Goal: Task Accomplishment & Management: Use online tool/utility

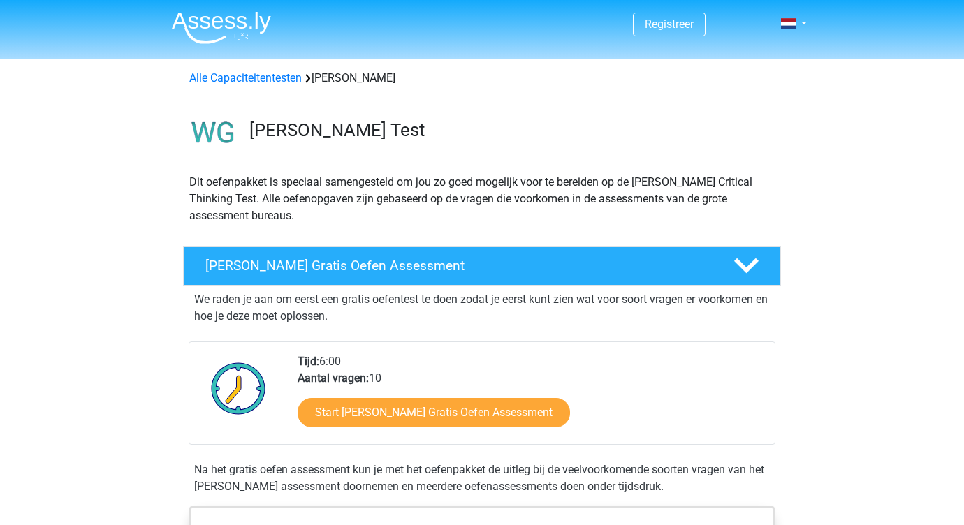
scroll to position [188, 0]
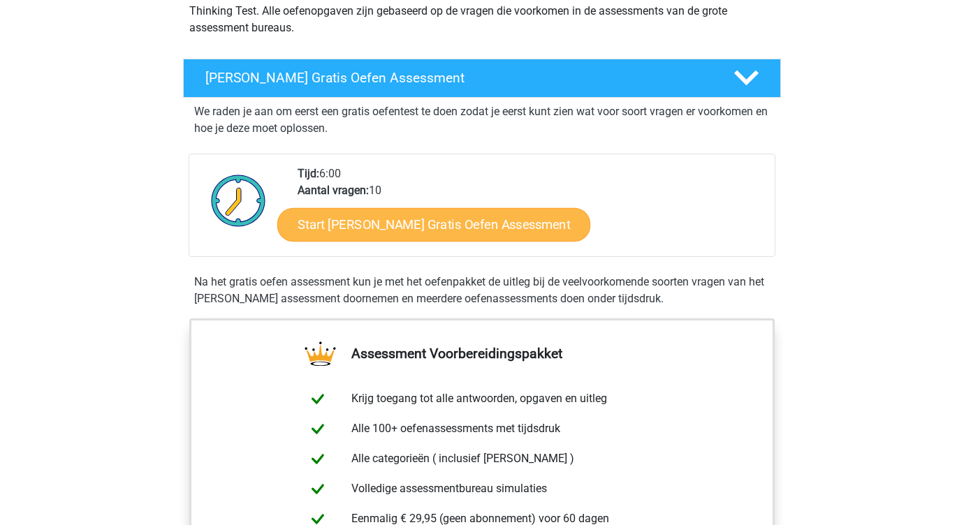
click at [350, 219] on link "Start Watson Glaser Gratis Oefen Assessment" at bounding box center [434, 225] width 314 height 34
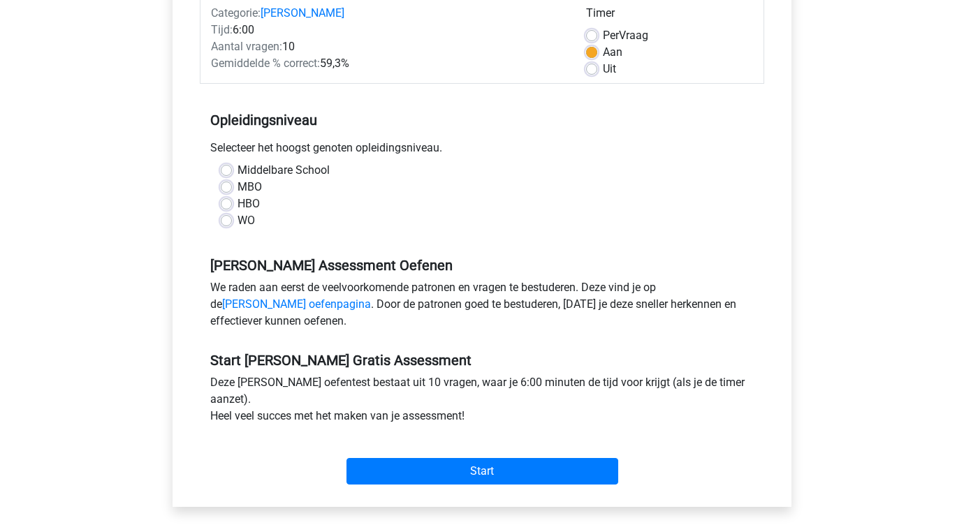
scroll to position [202, 0]
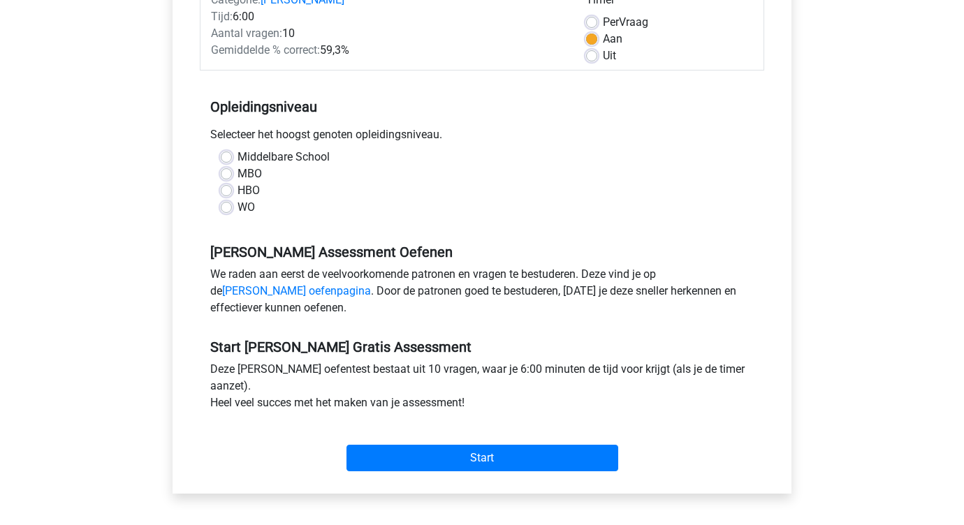
click at [237, 207] on div "WO" at bounding box center [482, 207] width 523 height 17
click at [238, 204] on label "WO" at bounding box center [246, 207] width 17 height 17
click at [226, 204] on input "WO" at bounding box center [226, 206] width 11 height 14
radio input "true"
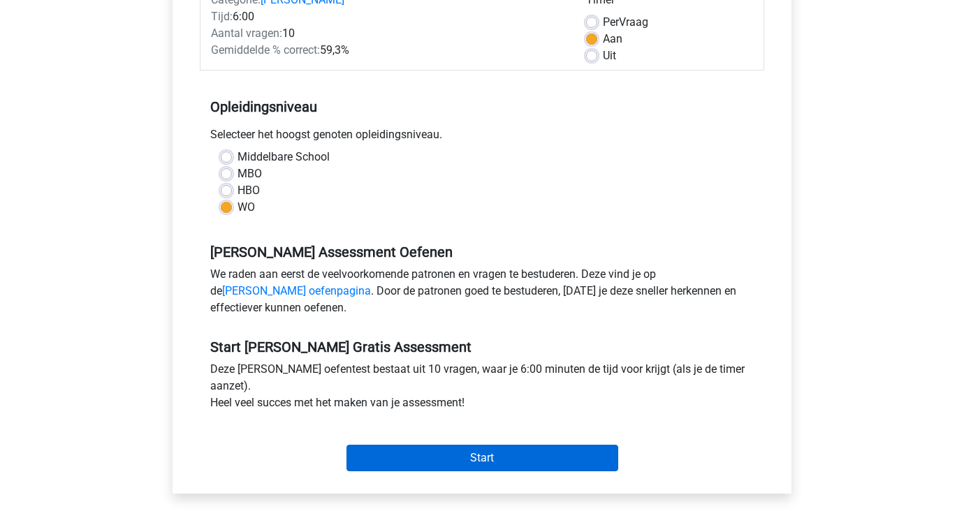
click at [439, 464] on input "Start" at bounding box center [483, 458] width 272 height 27
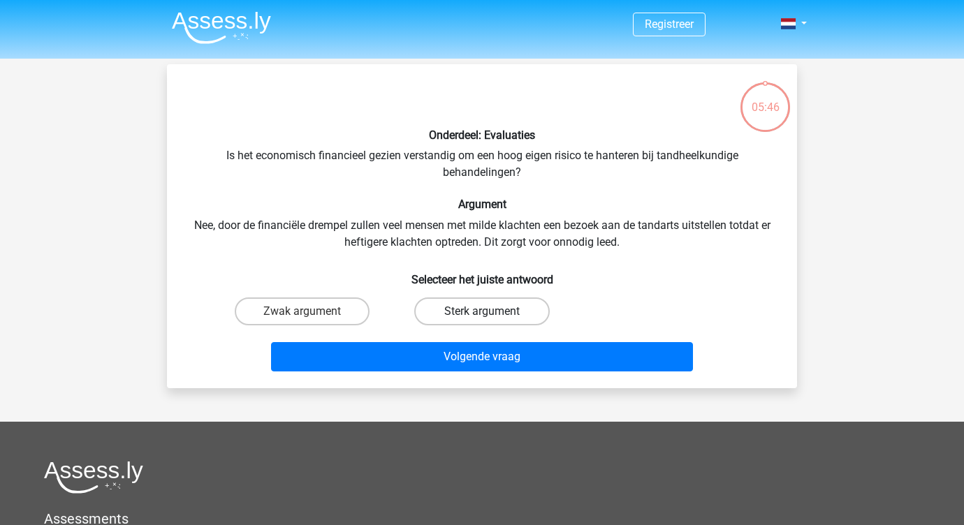
click at [434, 307] on label "Sterk argument" at bounding box center [481, 312] width 135 height 28
click at [482, 312] on input "Sterk argument" at bounding box center [486, 316] width 9 height 9
radio input "true"
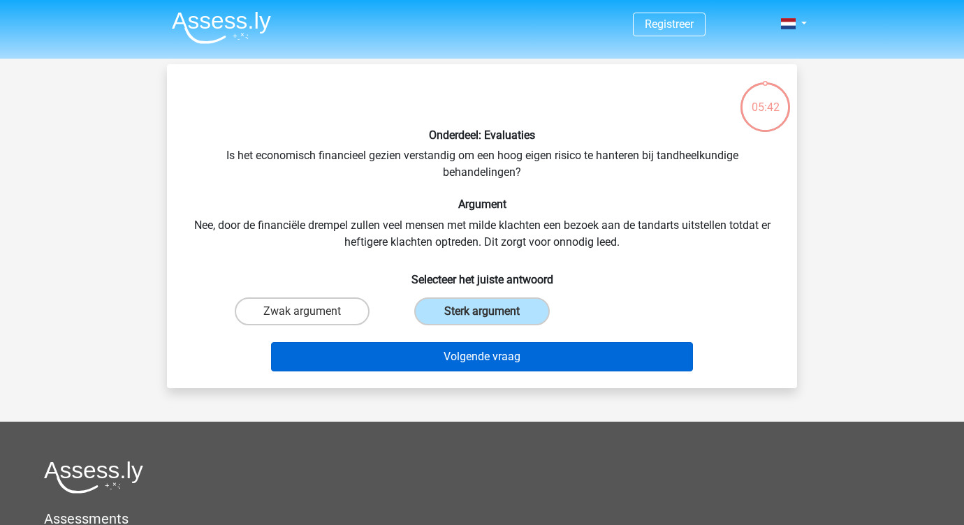
click at [467, 366] on button "Volgende vraag" at bounding box center [482, 356] width 423 height 29
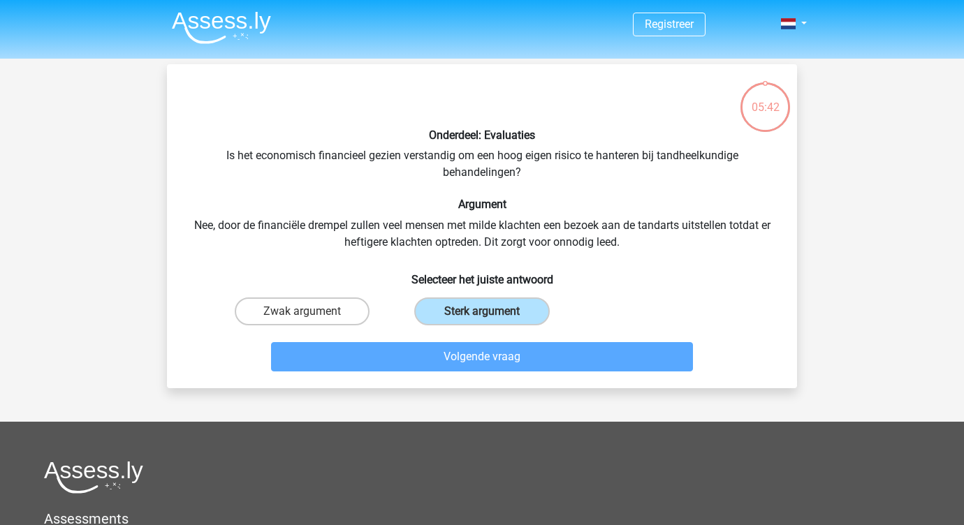
scroll to position [64, 0]
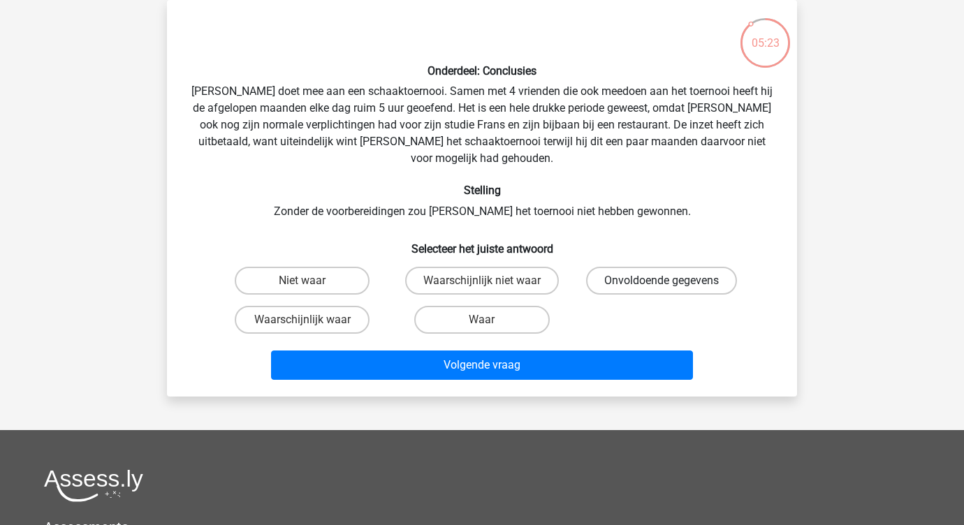
click at [643, 267] on label "Onvoldoende gegevens" at bounding box center [661, 281] width 151 height 28
click at [662, 281] on input "Onvoldoende gegevens" at bounding box center [666, 285] width 9 height 9
radio input "true"
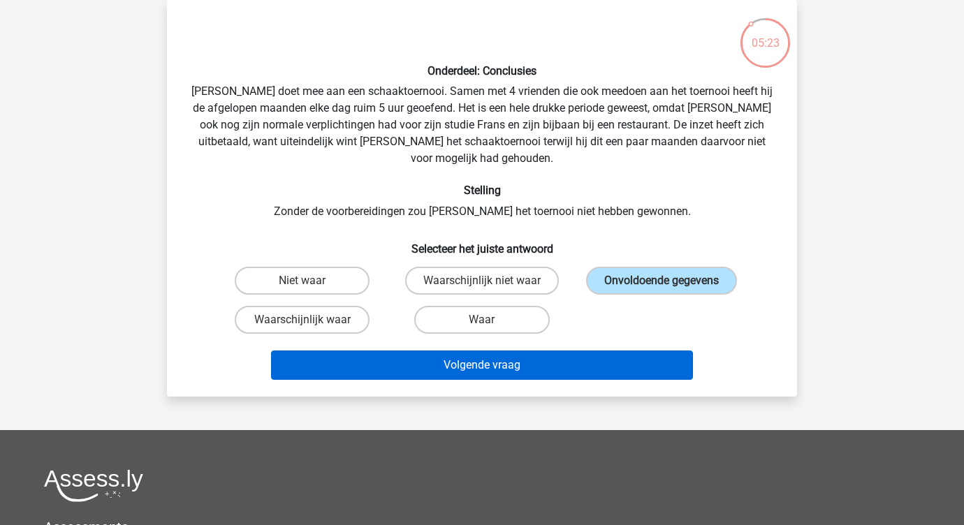
click at [579, 354] on button "Volgende vraag" at bounding box center [482, 365] width 423 height 29
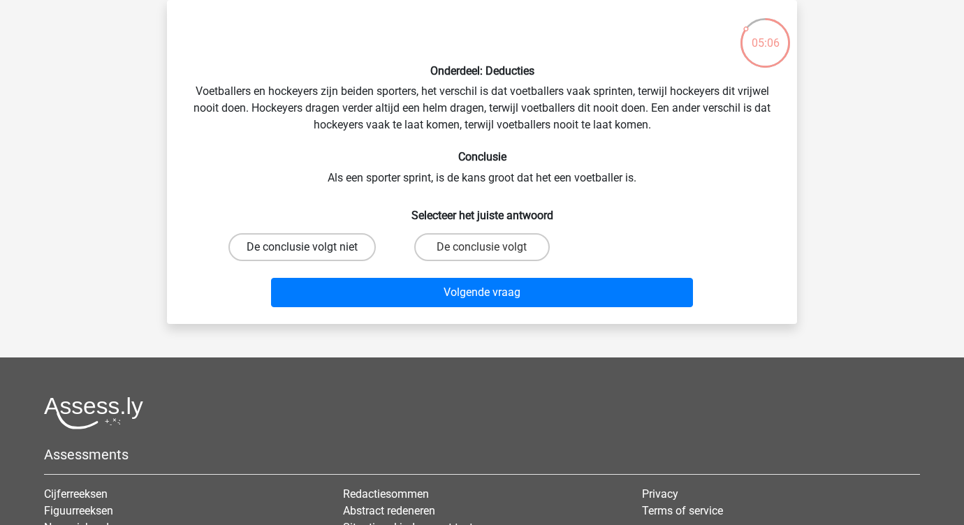
click at [357, 243] on label "De conclusie volgt niet" at bounding box center [301, 247] width 147 height 28
click at [312, 247] on input "De conclusie volgt niet" at bounding box center [307, 251] width 9 height 9
radio input "true"
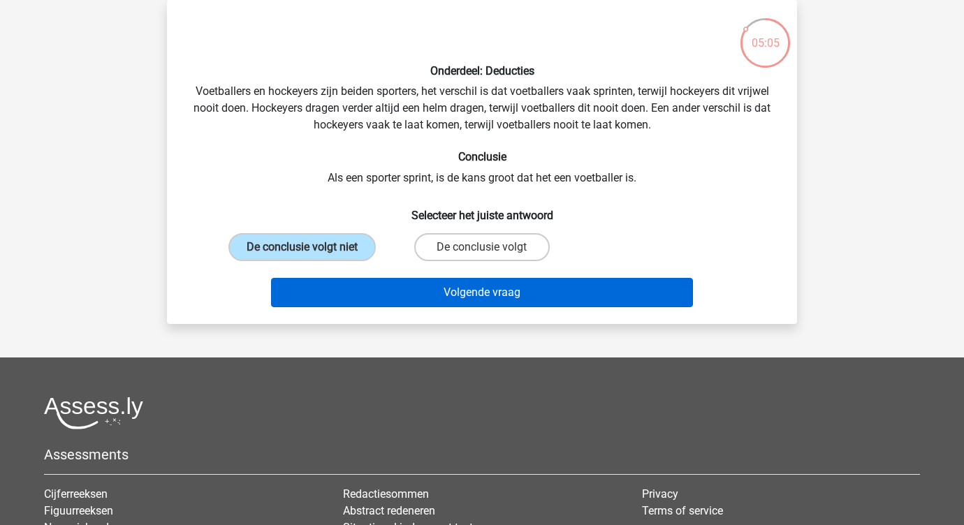
click at [405, 279] on button "Volgende vraag" at bounding box center [482, 292] width 423 height 29
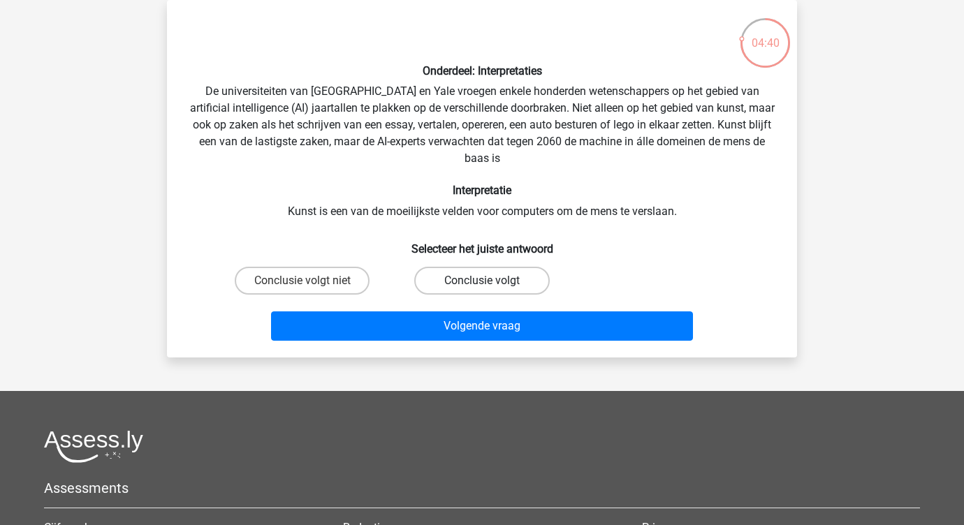
click at [453, 281] on label "Conclusie volgt" at bounding box center [481, 281] width 135 height 28
click at [482, 281] on input "Conclusie volgt" at bounding box center [486, 285] width 9 height 9
radio input "true"
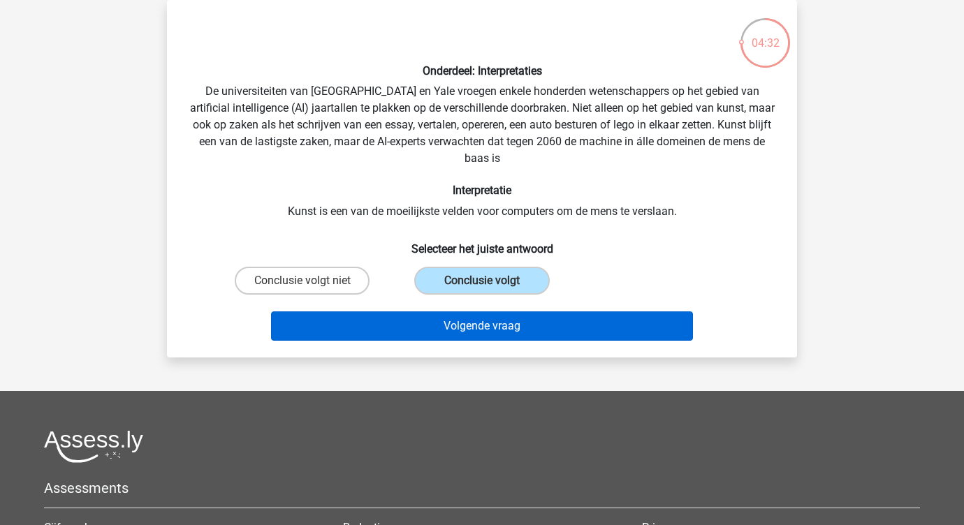
click at [430, 337] on button "Volgende vraag" at bounding box center [482, 326] width 423 height 29
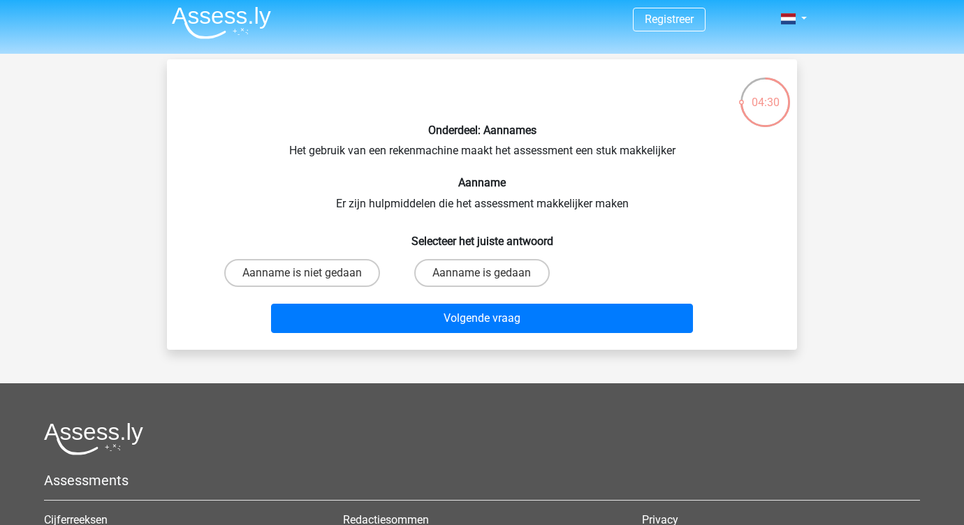
scroll to position [4, 0]
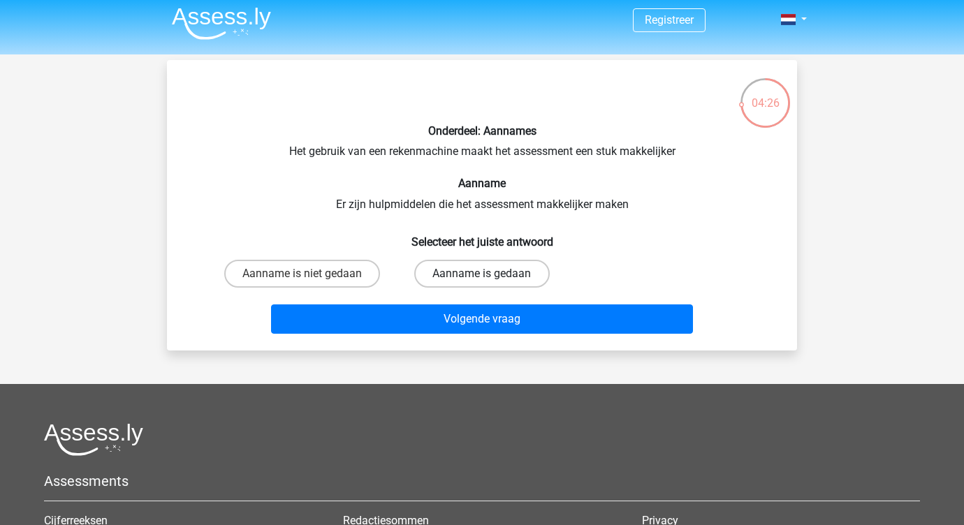
click at [438, 263] on label "Aanname is gedaan" at bounding box center [481, 274] width 135 height 28
click at [482, 274] on input "Aanname is gedaan" at bounding box center [486, 278] width 9 height 9
radio input "true"
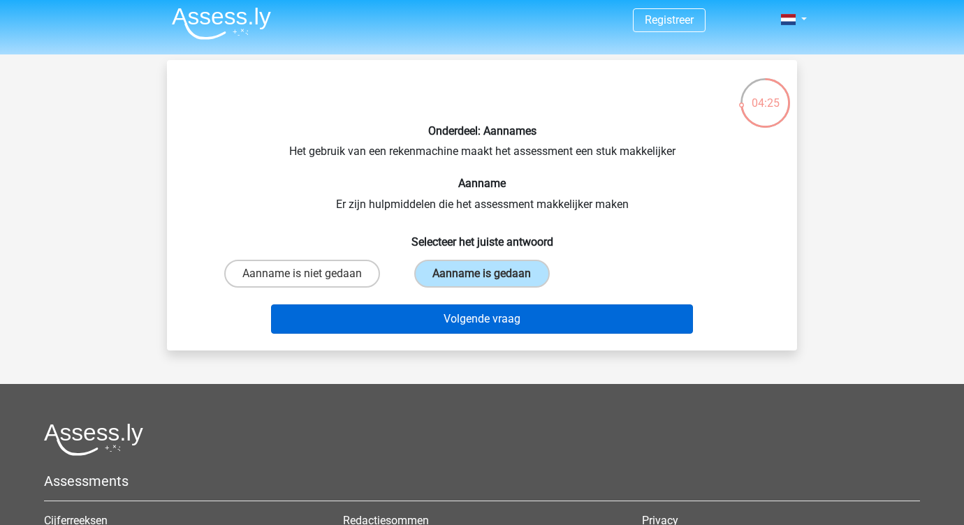
click at [449, 333] on button "Volgende vraag" at bounding box center [482, 319] width 423 height 29
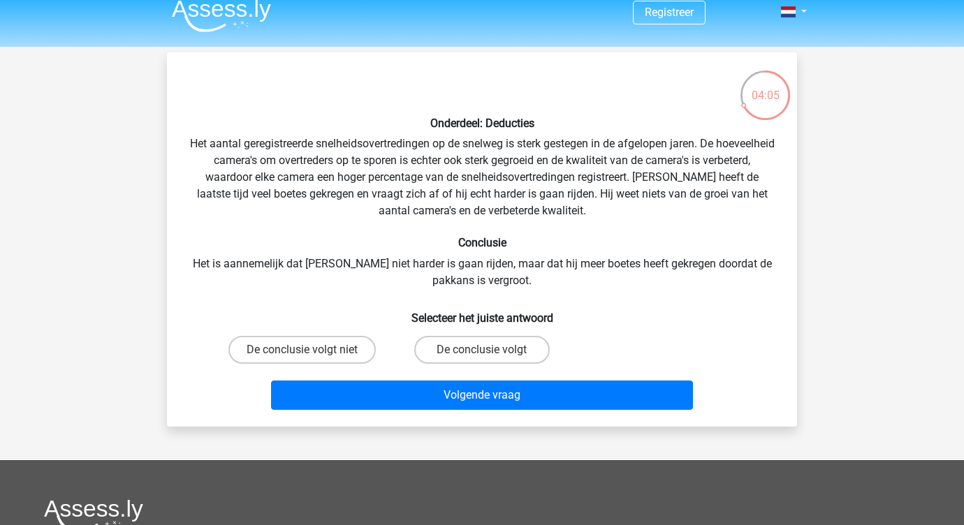
scroll to position [0, 0]
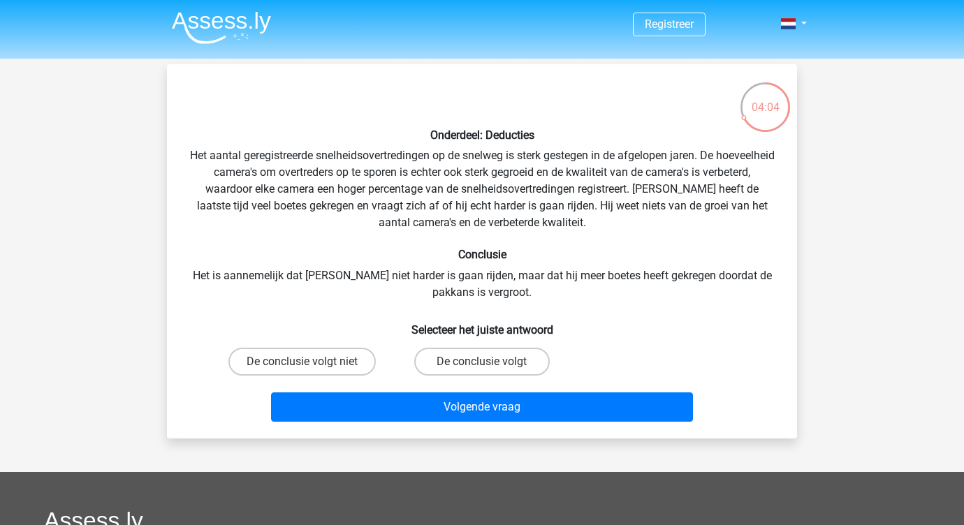
click at [333, 377] on div "De conclusie volgt niet" at bounding box center [302, 361] width 180 height 39
click at [335, 366] on label "De conclusie volgt niet" at bounding box center [301, 362] width 147 height 28
click at [312, 366] on input "De conclusie volgt niet" at bounding box center [307, 366] width 9 height 9
radio input "true"
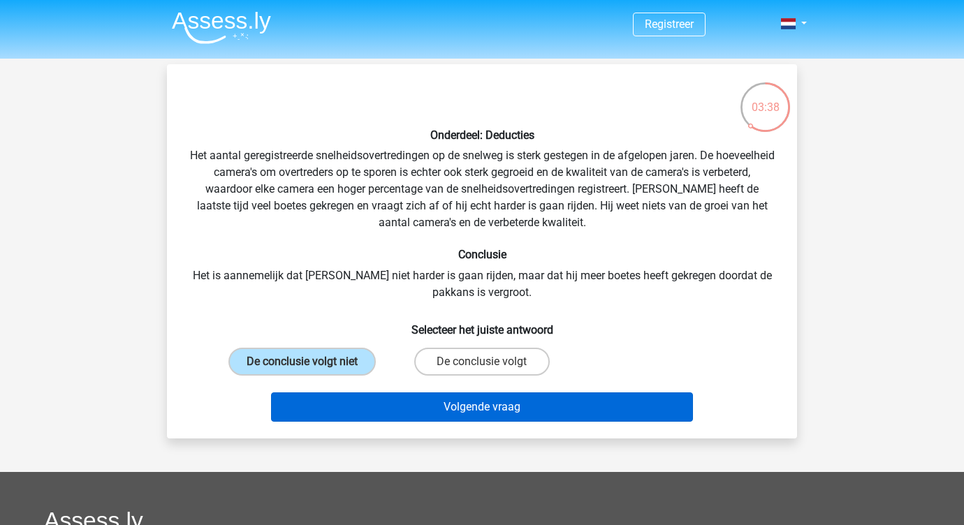
click at [416, 403] on button "Volgende vraag" at bounding box center [482, 407] width 423 height 29
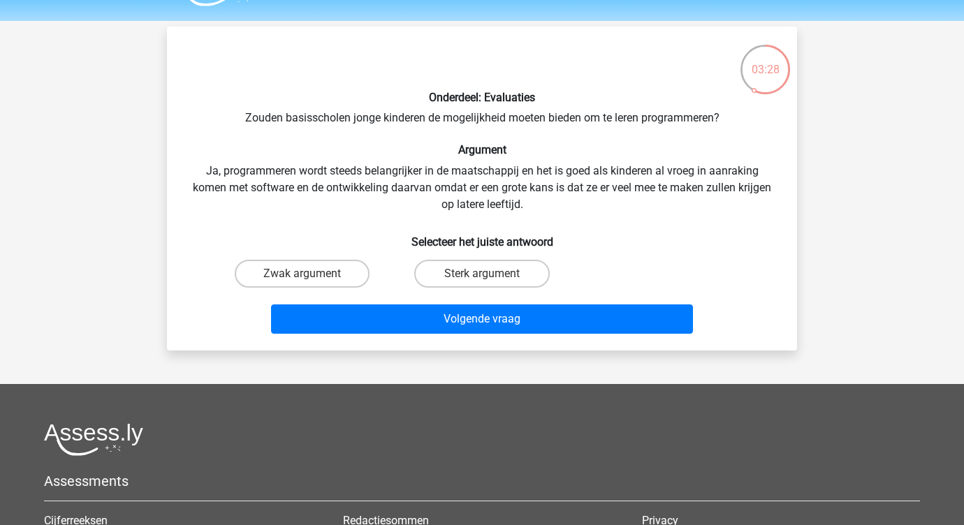
scroll to position [34, 0]
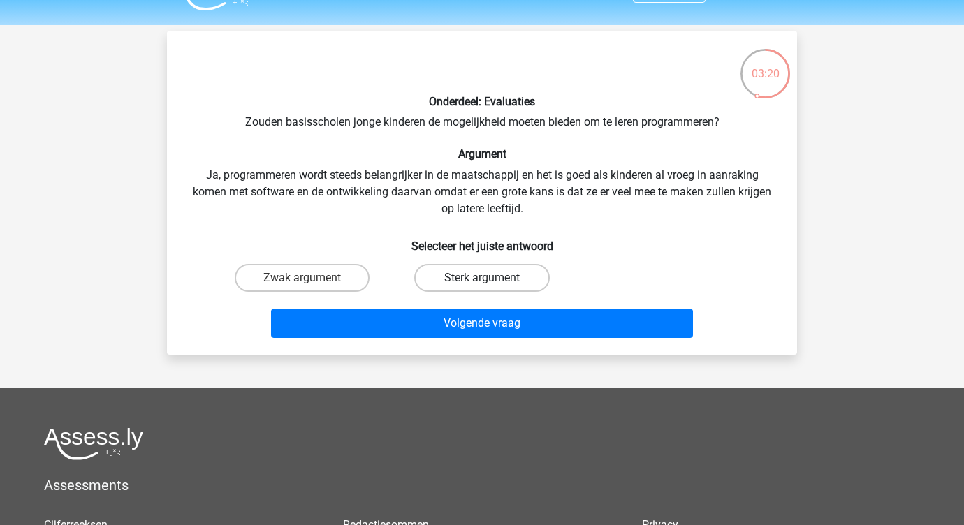
click at [448, 276] on label "Sterk argument" at bounding box center [481, 278] width 135 height 28
click at [482, 278] on input "Sterk argument" at bounding box center [486, 282] width 9 height 9
radio input "true"
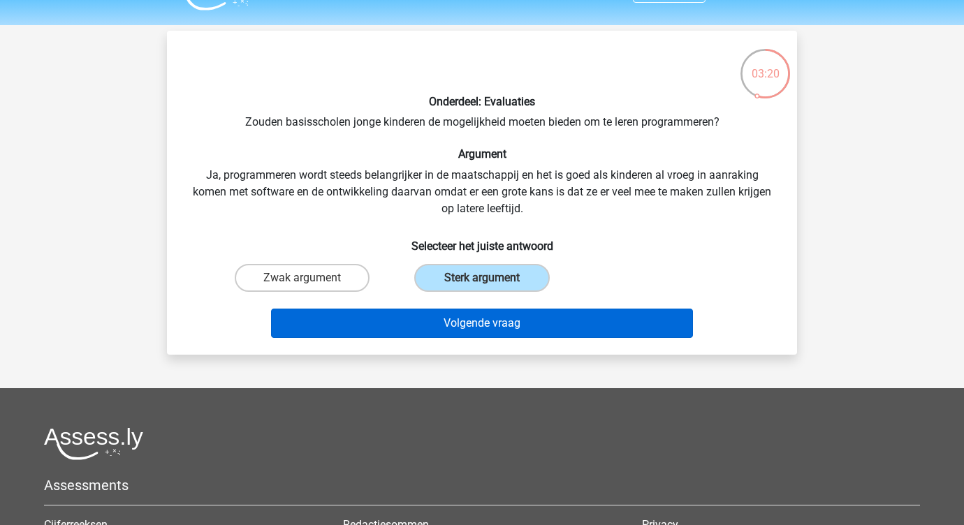
click at [465, 321] on button "Volgende vraag" at bounding box center [482, 323] width 423 height 29
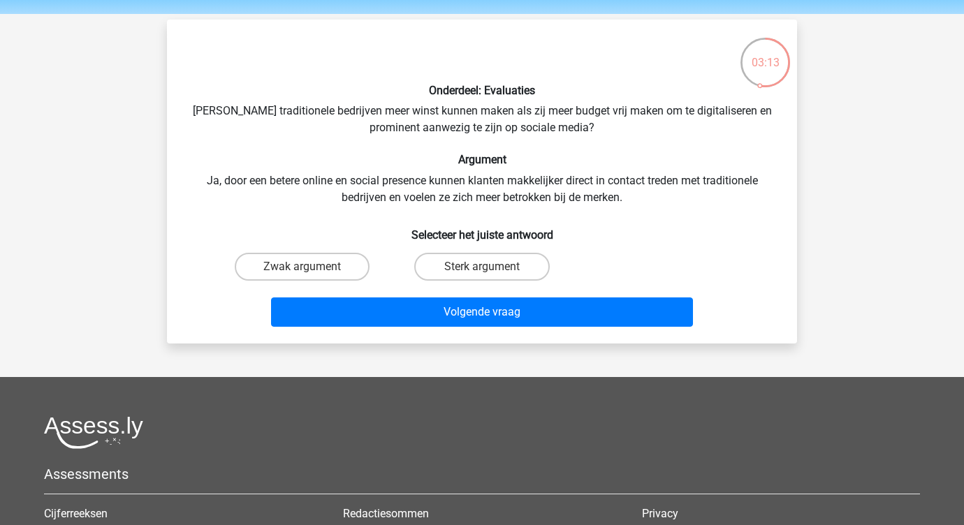
scroll to position [46, 0]
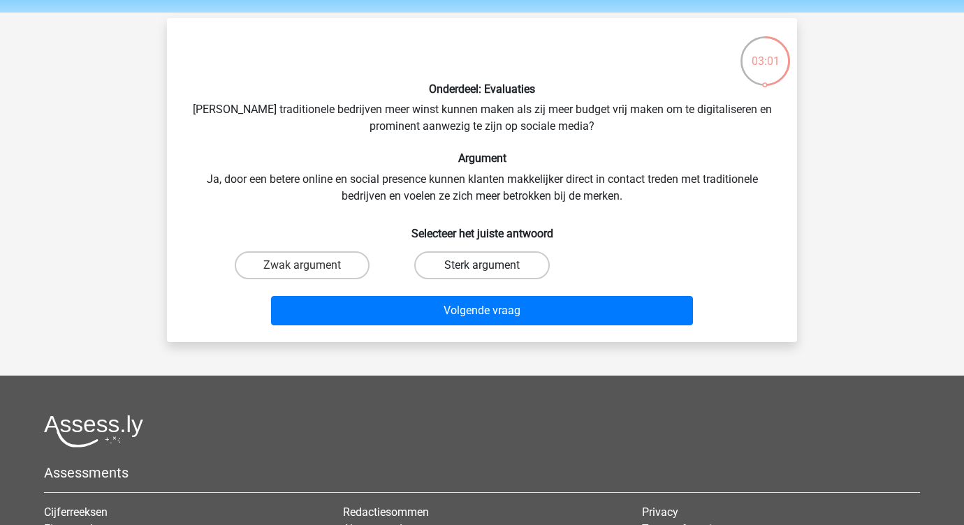
click at [521, 265] on label "Sterk argument" at bounding box center [481, 266] width 135 height 28
click at [491, 265] on input "Sterk argument" at bounding box center [486, 269] width 9 height 9
radio input "true"
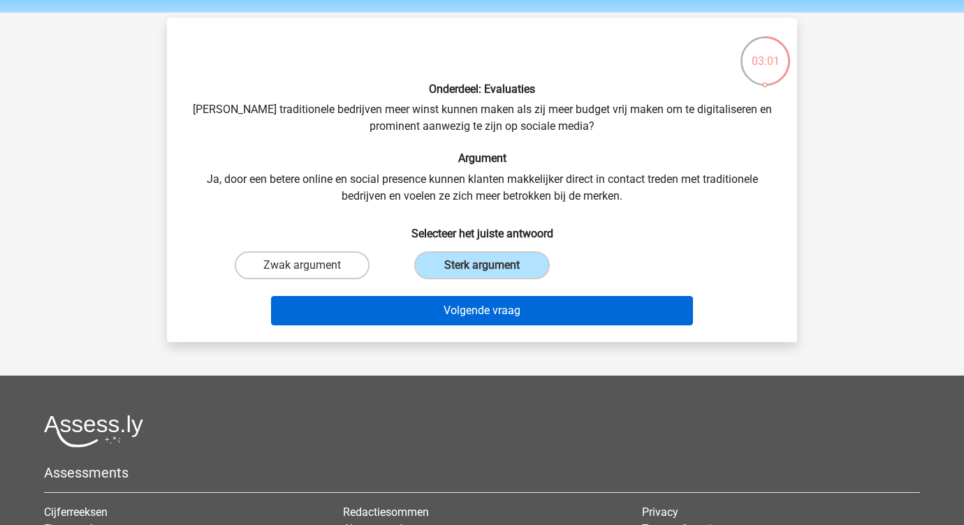
click at [521, 307] on button "Volgende vraag" at bounding box center [482, 310] width 423 height 29
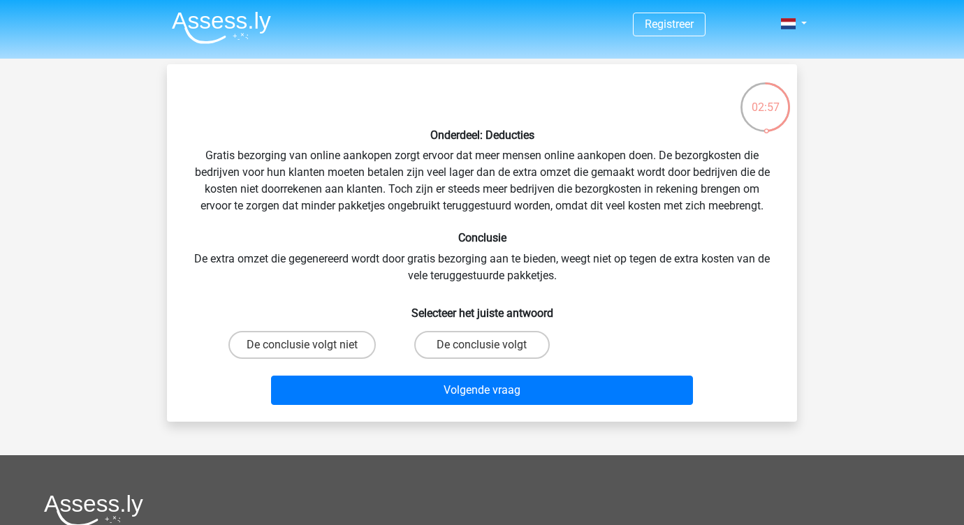
scroll to position [0, 0]
click at [343, 343] on label "De conclusie volgt niet" at bounding box center [301, 345] width 147 height 28
click at [312, 345] on input "De conclusie volgt niet" at bounding box center [307, 349] width 9 height 9
radio input "true"
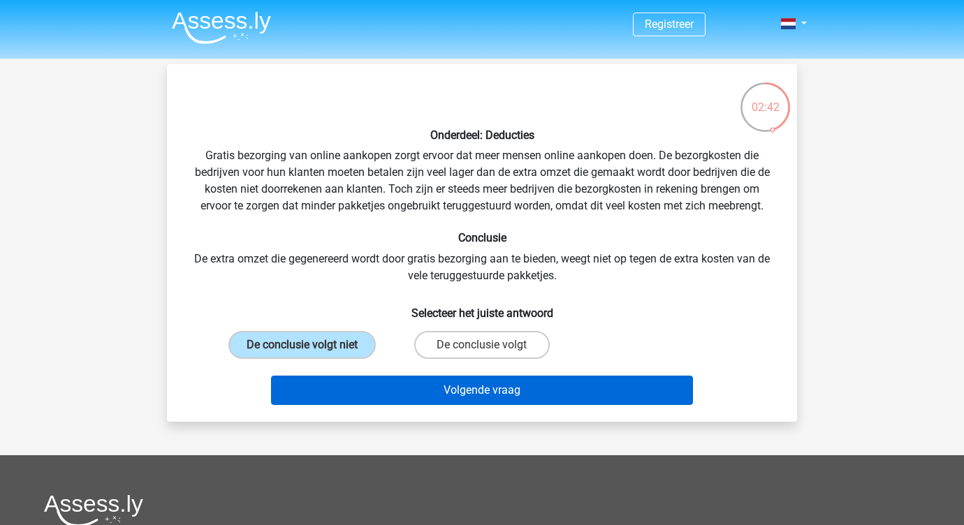
click at [400, 383] on button "Volgende vraag" at bounding box center [482, 390] width 423 height 29
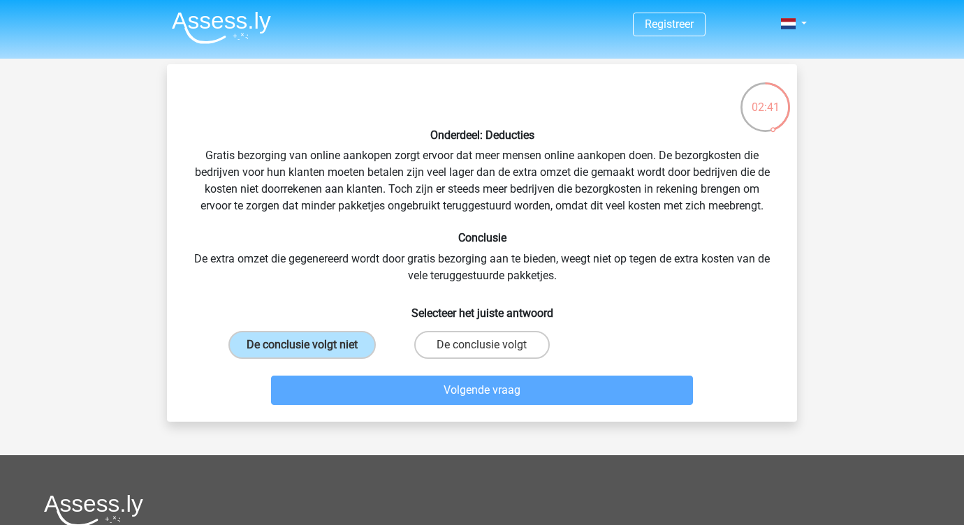
scroll to position [64, 0]
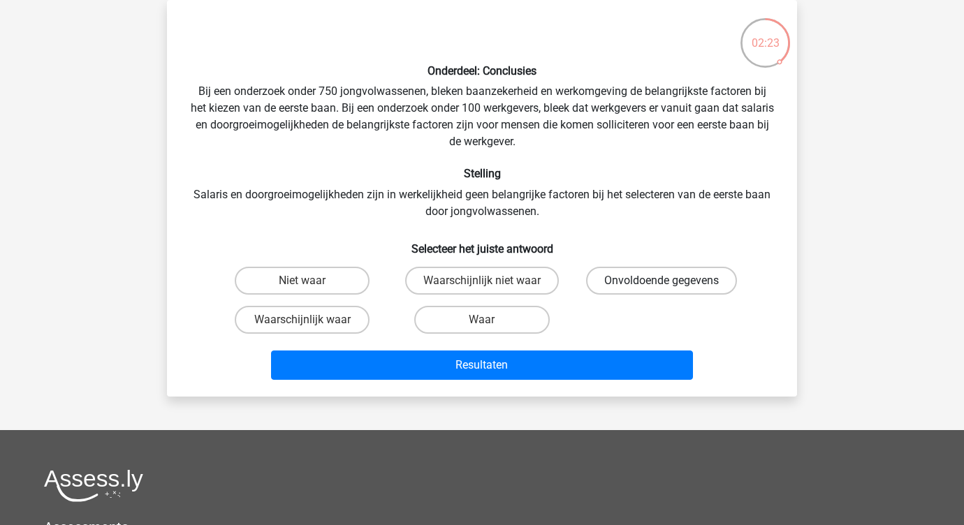
click at [590, 286] on label "Onvoldoende gegevens" at bounding box center [661, 281] width 151 height 28
click at [662, 286] on input "Onvoldoende gegevens" at bounding box center [666, 285] width 9 height 9
radio input "true"
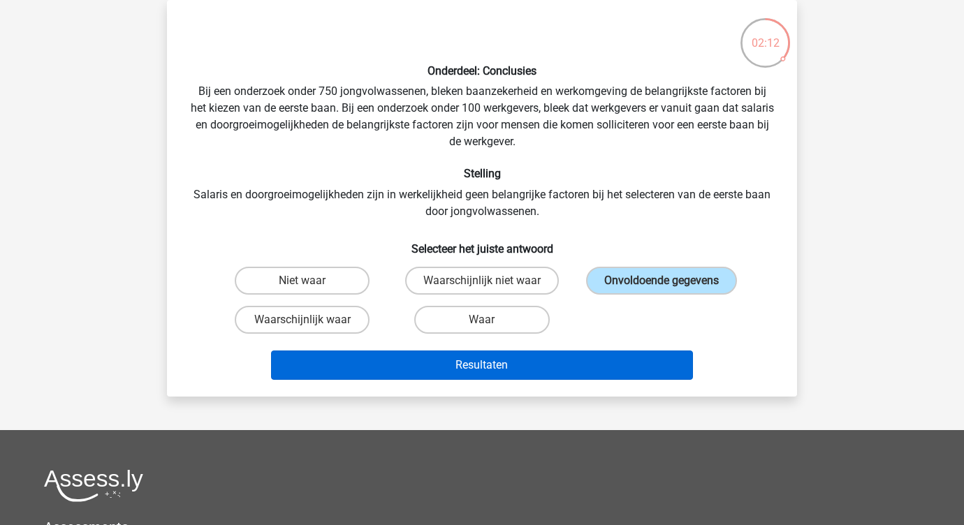
click at [479, 362] on button "Resultaten" at bounding box center [482, 365] width 423 height 29
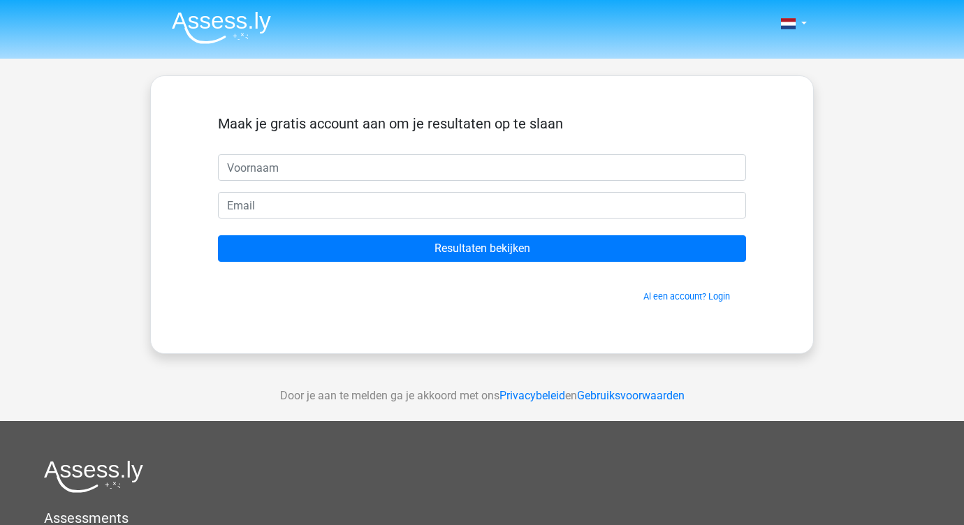
click at [502, 188] on form "Maak je gratis account aan om je resultaten op te slaan Resultaten bekijken Al …" at bounding box center [482, 209] width 528 height 188
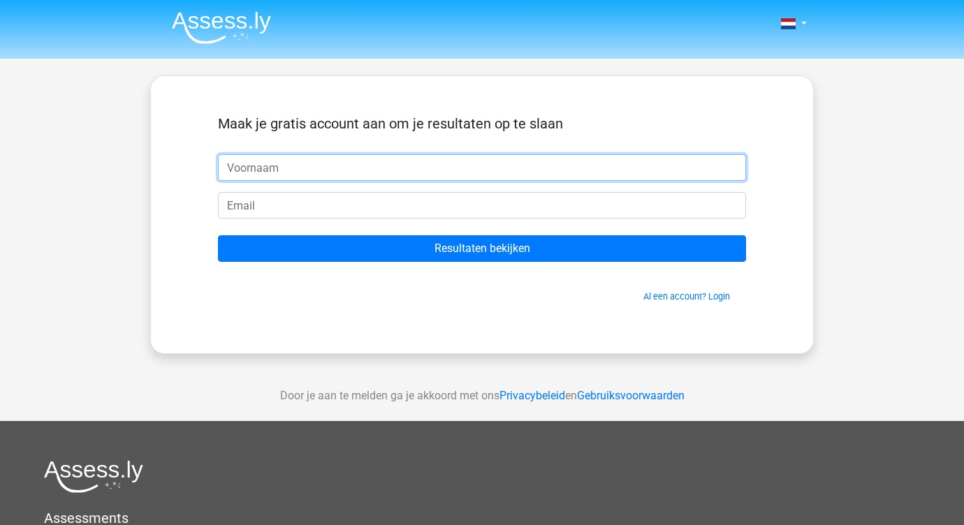
click at [501, 177] on input "text" at bounding box center [482, 167] width 528 height 27
type input "mara"
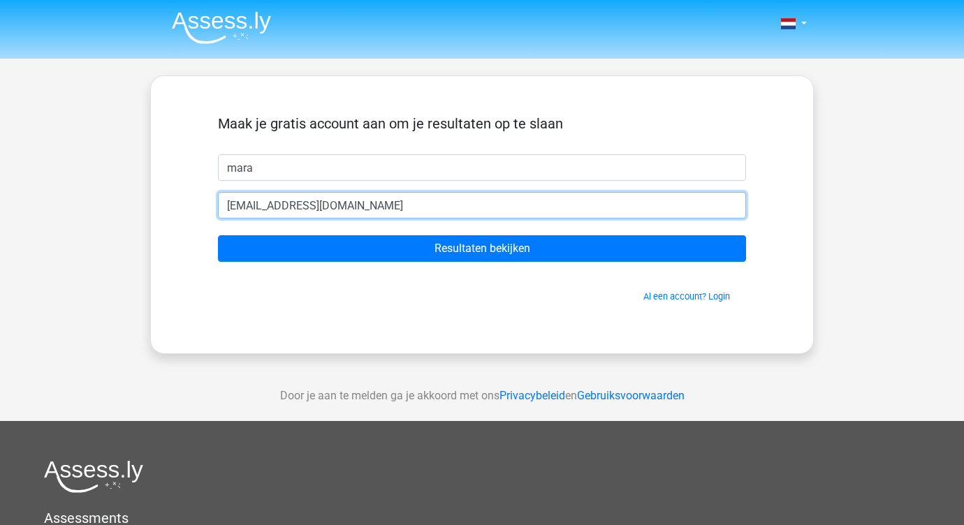
type input "maravandeven@hotmail.com"
click at [482, 249] on input "Resultaten bekijken" at bounding box center [482, 248] width 528 height 27
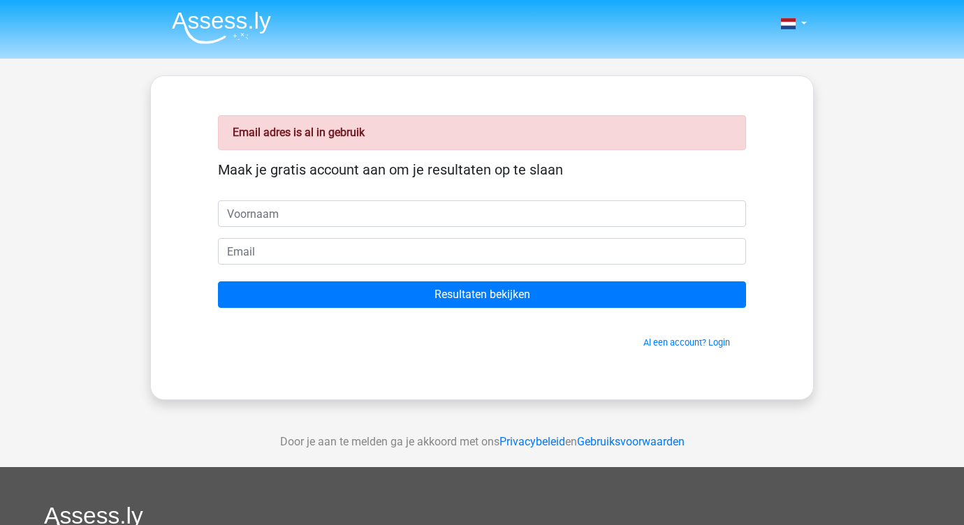
click at [384, 214] on input "text" at bounding box center [482, 214] width 528 height 27
click at [671, 336] on span "Al een account? Login" at bounding box center [482, 342] width 517 height 13
click at [671, 343] on link "Al een account? Login" at bounding box center [686, 342] width 87 height 10
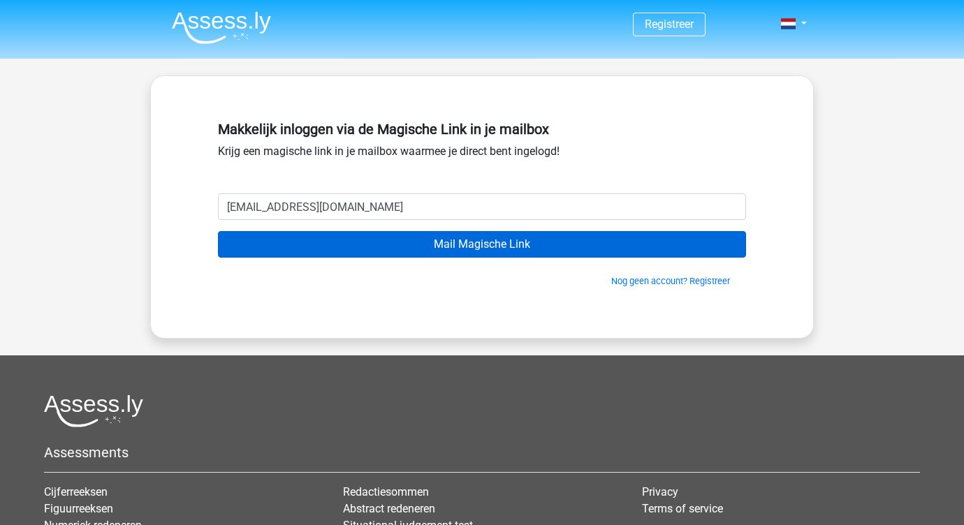
type input "maravandeven@hotmail.com"
click at [482, 245] on input "Mail Magische Link" at bounding box center [482, 244] width 528 height 27
